Goal: Task Accomplishment & Management: Manage account settings

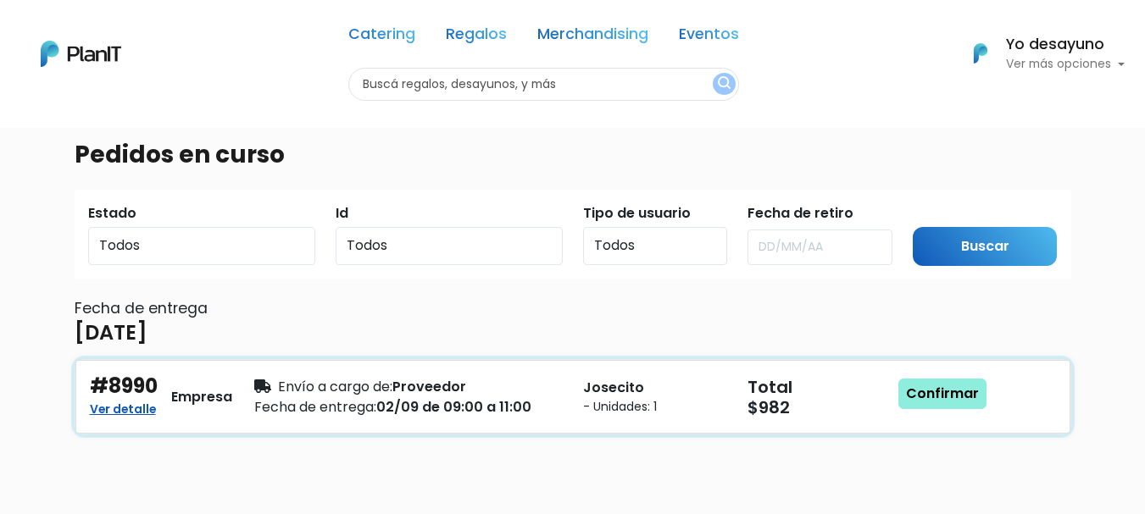
click at [434, 405] on div "Fecha de entrega: 02/09 de 09:00 a 11:00" at bounding box center [408, 407] width 308 height 20
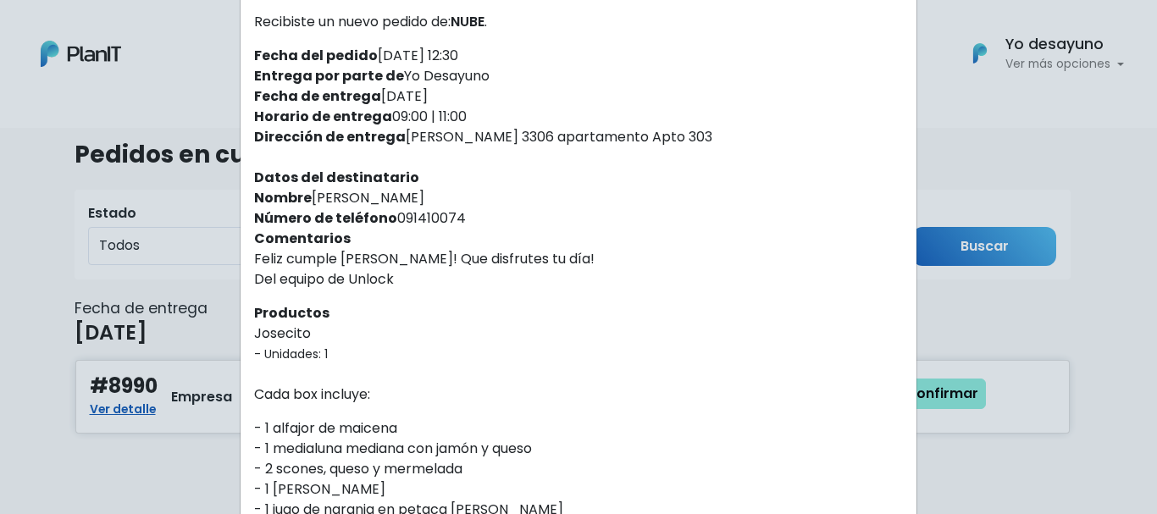
scroll to position [47, 0]
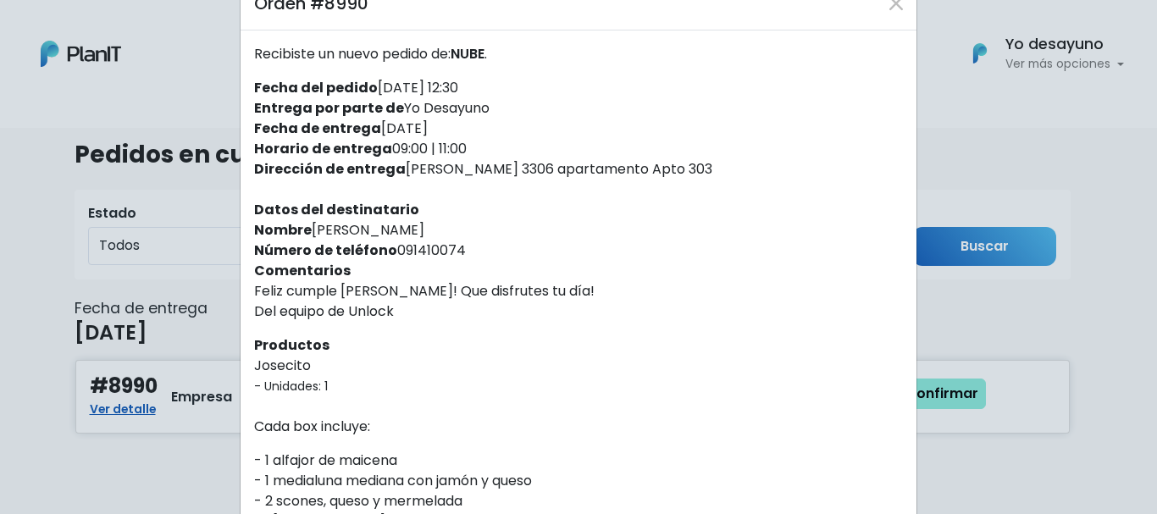
drag, startPoint x: 307, startPoint y: 228, endPoint x: 425, endPoint y: 230, distance: 118.6
click at [425, 230] on div "Recibiste un nuevo pedido de: NUBE . Fecha del pedido 27/08/2025 12:30 Entrega …" at bounding box center [579, 436] width 676 height 813
copy div "[PERSON_NAME]"
drag, startPoint x: 398, startPoint y: 168, endPoint x: 718, endPoint y: 164, distance: 320.3
click at [718, 164] on div "Recibiste un nuevo pedido de: NUBE . Fecha del pedido 27/08/2025 12:30 Entrega …" at bounding box center [579, 436] width 676 height 813
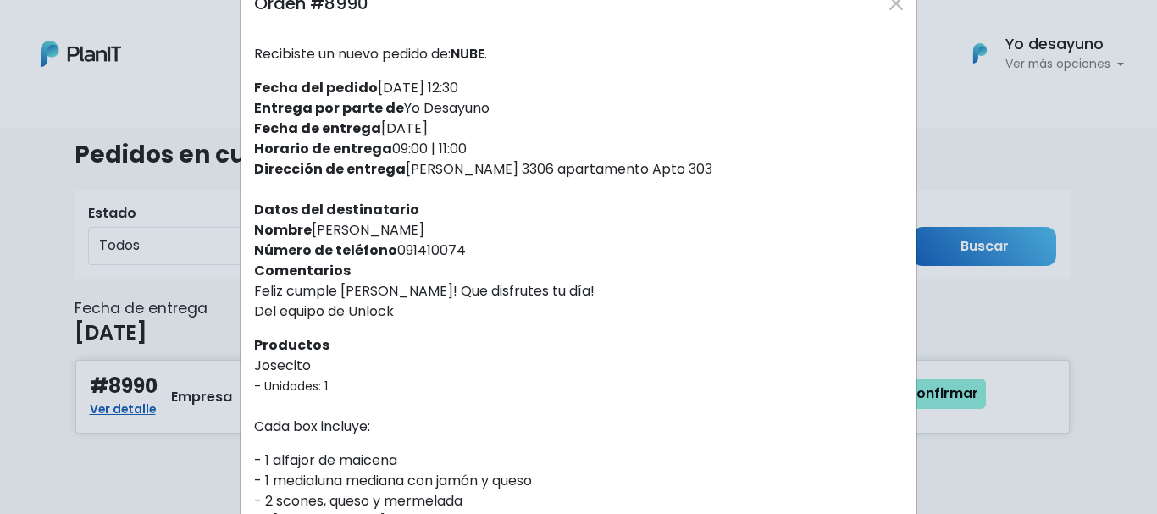
copy div "[PERSON_NAME] 3306 apartamento Apto 303"
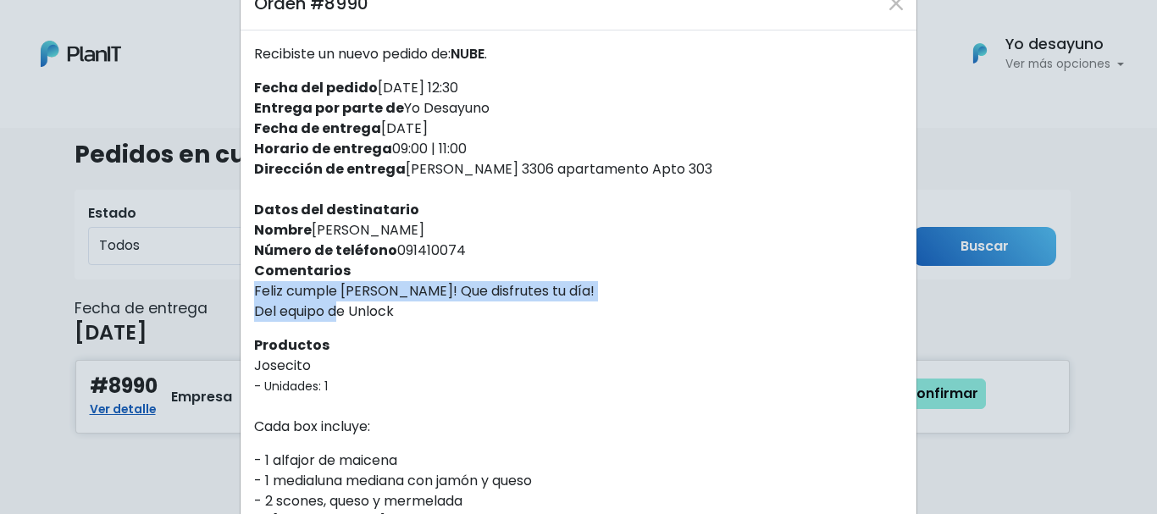
drag, startPoint x: 247, startPoint y: 291, endPoint x: 456, endPoint y: 304, distance: 209.7
click at [456, 304] on div "Recibiste un nuevo pedido de: NUBE . Fecha del pedido 27/08/2025 12:30 Entrega …" at bounding box center [579, 436] width 676 height 813
copy p "Feliz cumple [PERSON_NAME]! Que disfrutes tu día! Del equipo de Unlock"
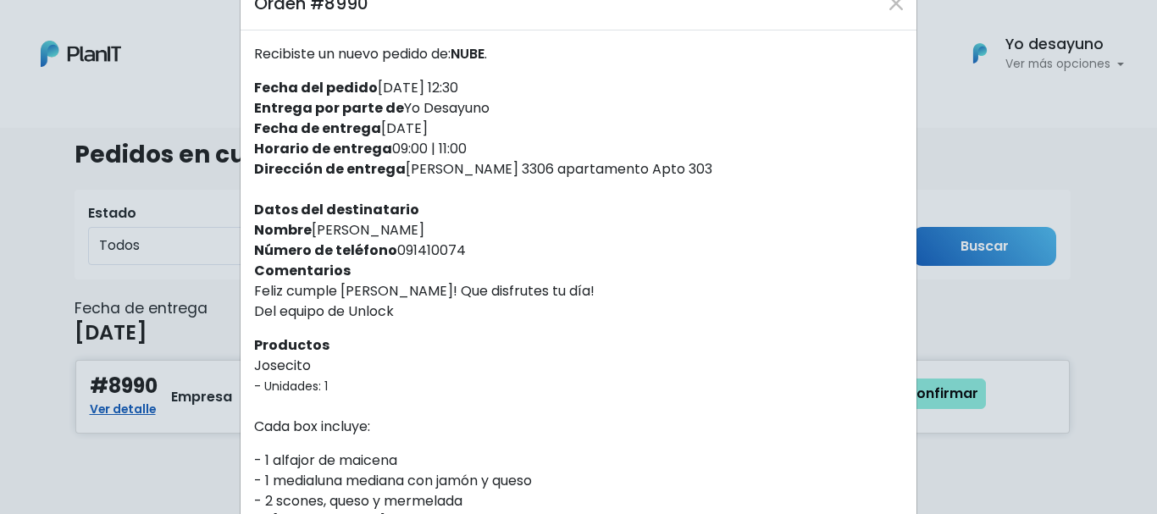
click at [463, 325] on div "Recibiste un nuevo pedido de: NUBE . Fecha del pedido 27/08/2025 12:30 Entrega …" at bounding box center [579, 436] width 676 height 813
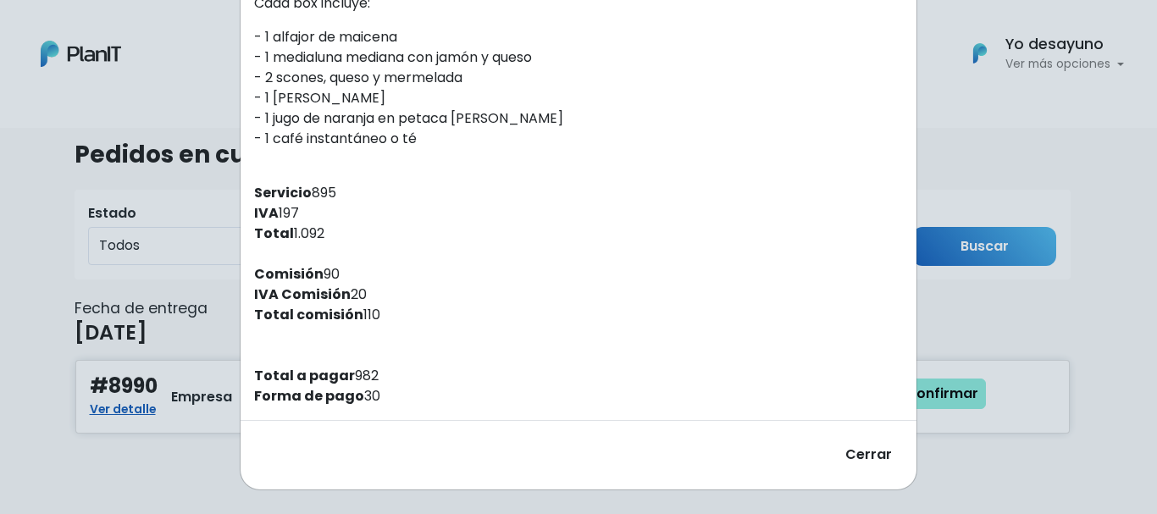
scroll to position [132, 0]
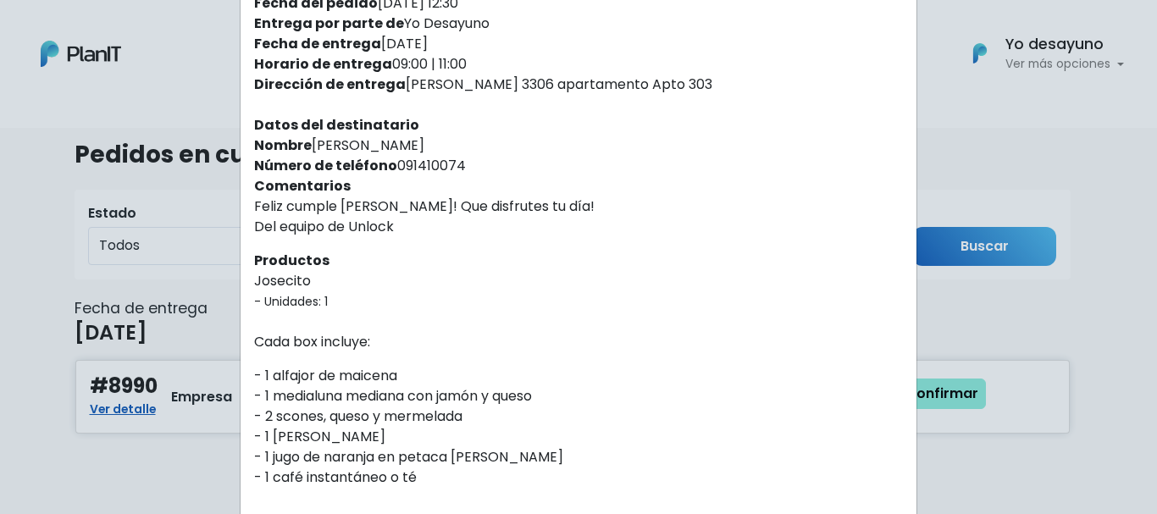
drag, startPoint x: 388, startPoint y: 163, endPoint x: 464, endPoint y: 159, distance: 76.3
click at [464, 159] on div "Recibiste un nuevo pedido de: NUBE . Fecha del pedido 27/08/2025 12:30 Entrega …" at bounding box center [579, 352] width 676 height 813
copy div "091410074"
click at [533, 257] on div "Recibiste un nuevo pedido de: NUBE . Fecha del pedido 27/08/2025 12:30 Entrega …" at bounding box center [579, 352] width 676 height 813
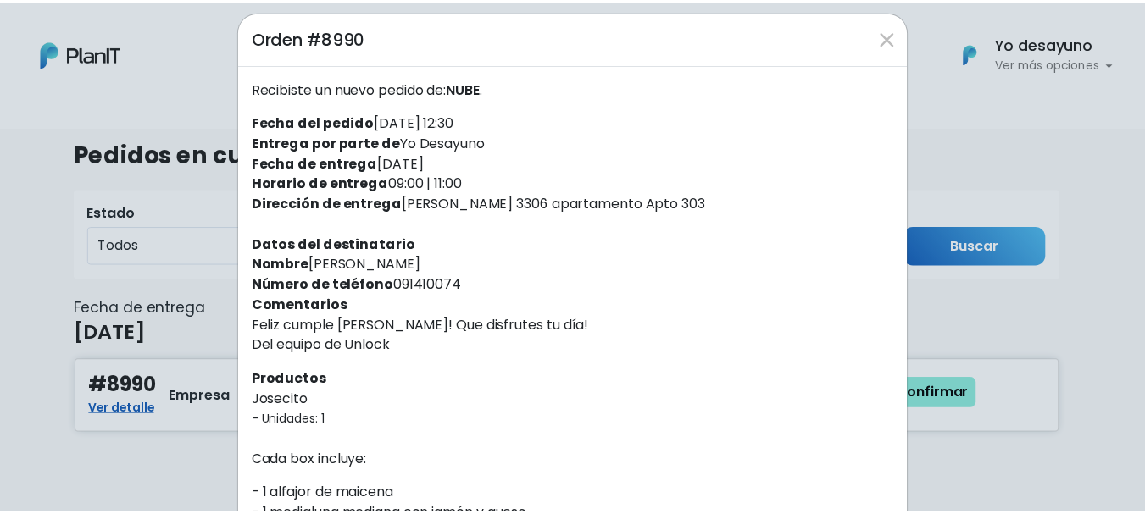
scroll to position [0, 0]
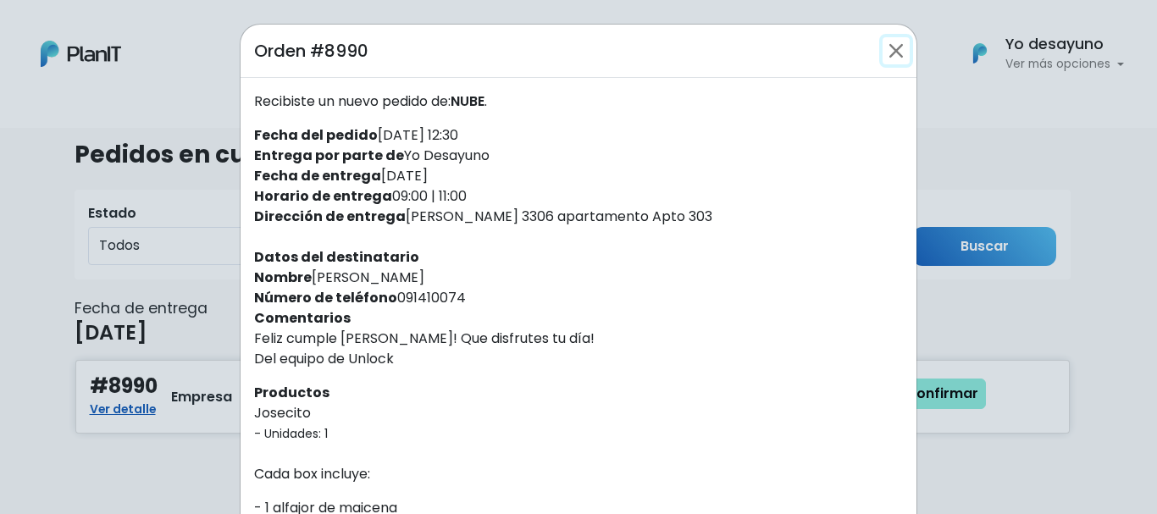
click at [887, 62] on button "Close" at bounding box center [896, 50] width 27 height 27
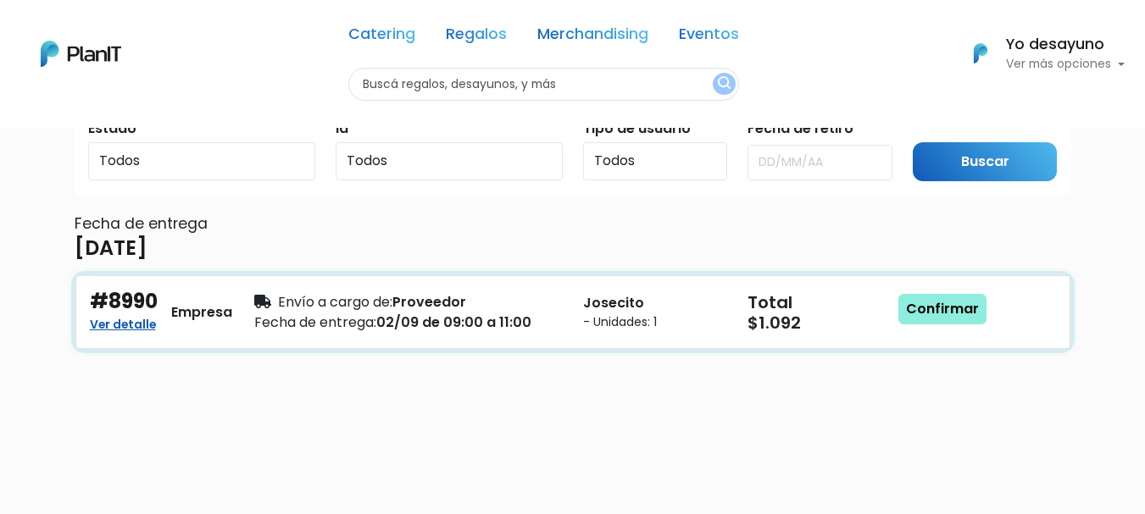
click at [671, 348] on div "#8990 Ver detalle Empresa Envío a cargo de: Proveedor Fecha de entrega: 02/09 d…" at bounding box center [572, 312] width 995 height 74
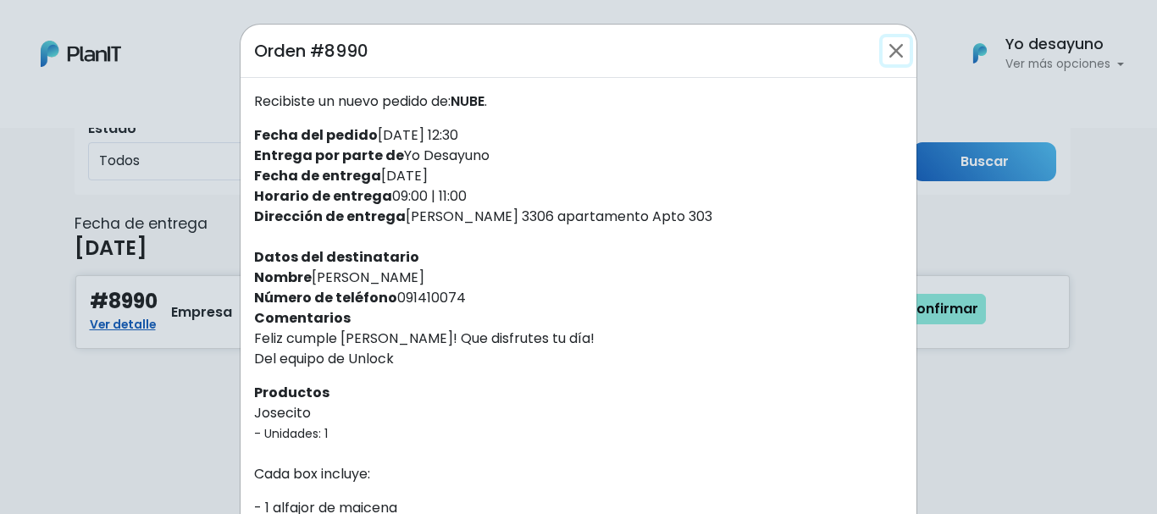
click at [888, 43] on button "Close" at bounding box center [896, 50] width 27 height 27
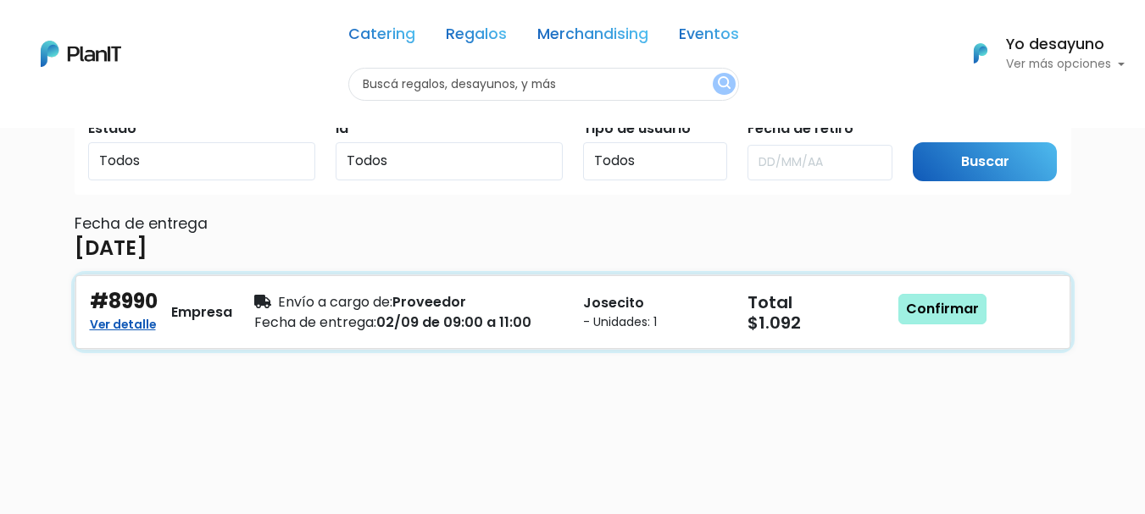
click at [913, 294] on link "Confirmar" at bounding box center [942, 309] width 88 height 30
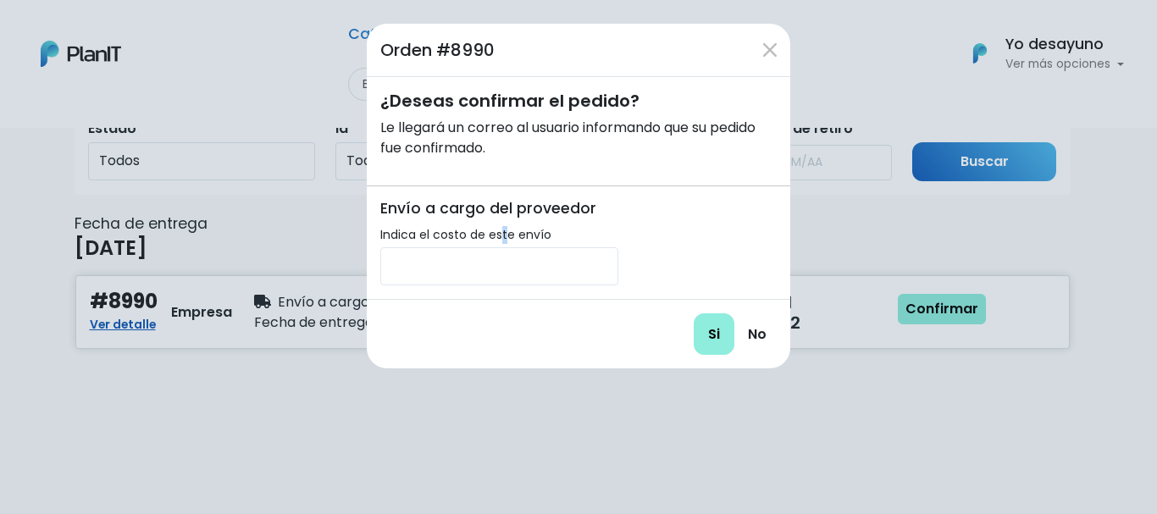
click at [502, 237] on label "Indica el costo de este envío" at bounding box center [465, 235] width 171 height 18
click at [502, 263] on input "number" at bounding box center [499, 266] width 238 height 38
type input "0"
click at [705, 324] on input "Si" at bounding box center [714, 334] width 41 height 42
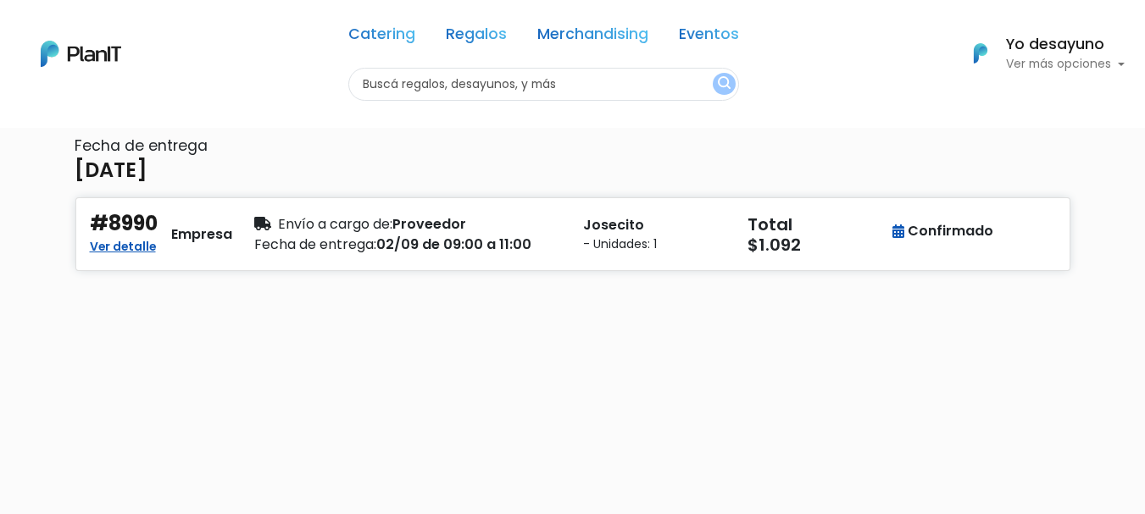
scroll to position [169, 0]
